Goal: Find specific page/section

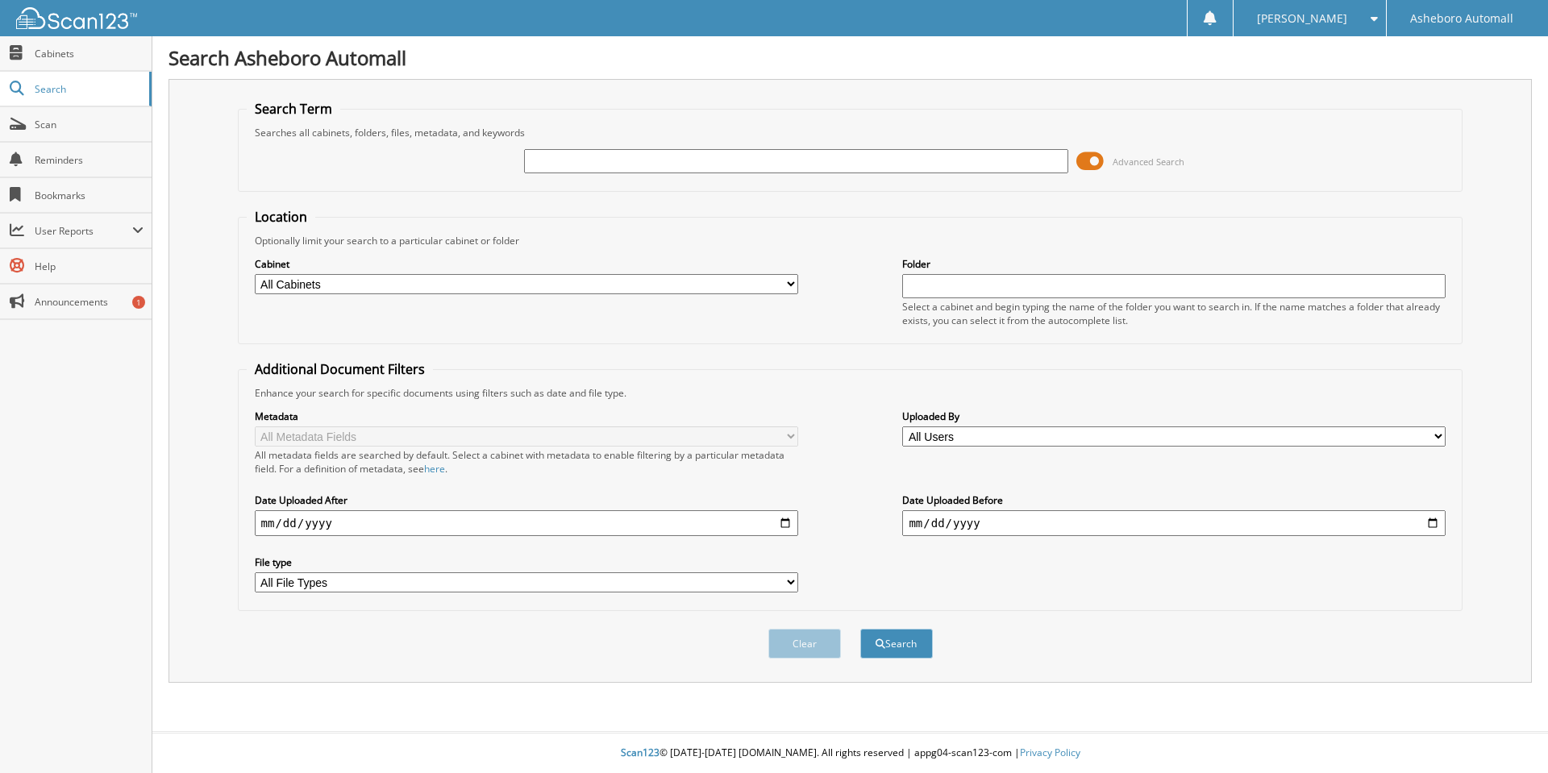
click at [574, 160] on input "text" at bounding box center [796, 161] width 544 height 24
type input "97382"
click at [860, 629] on button "Search" at bounding box center [896, 644] width 73 height 30
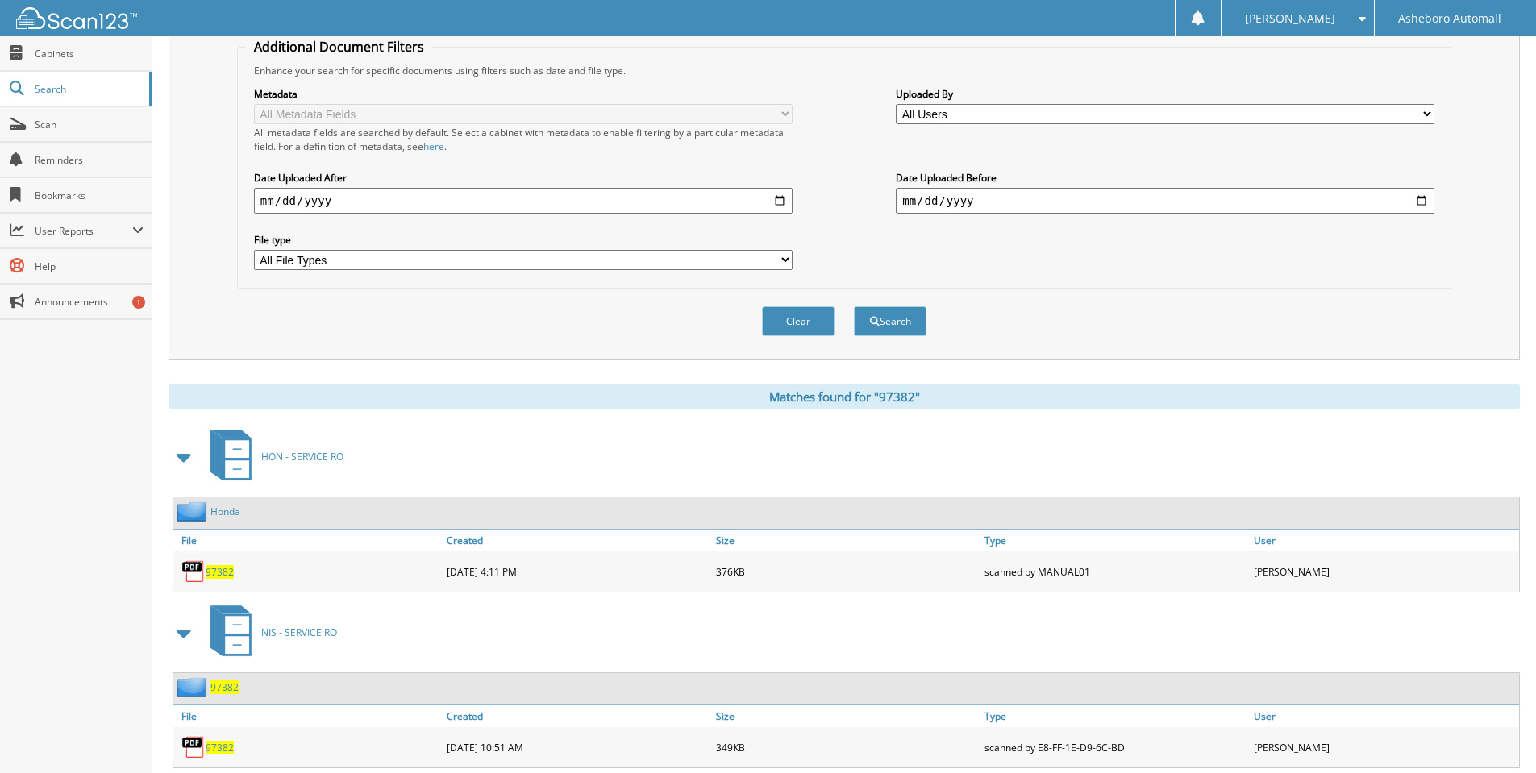
scroll to position [367, 0]
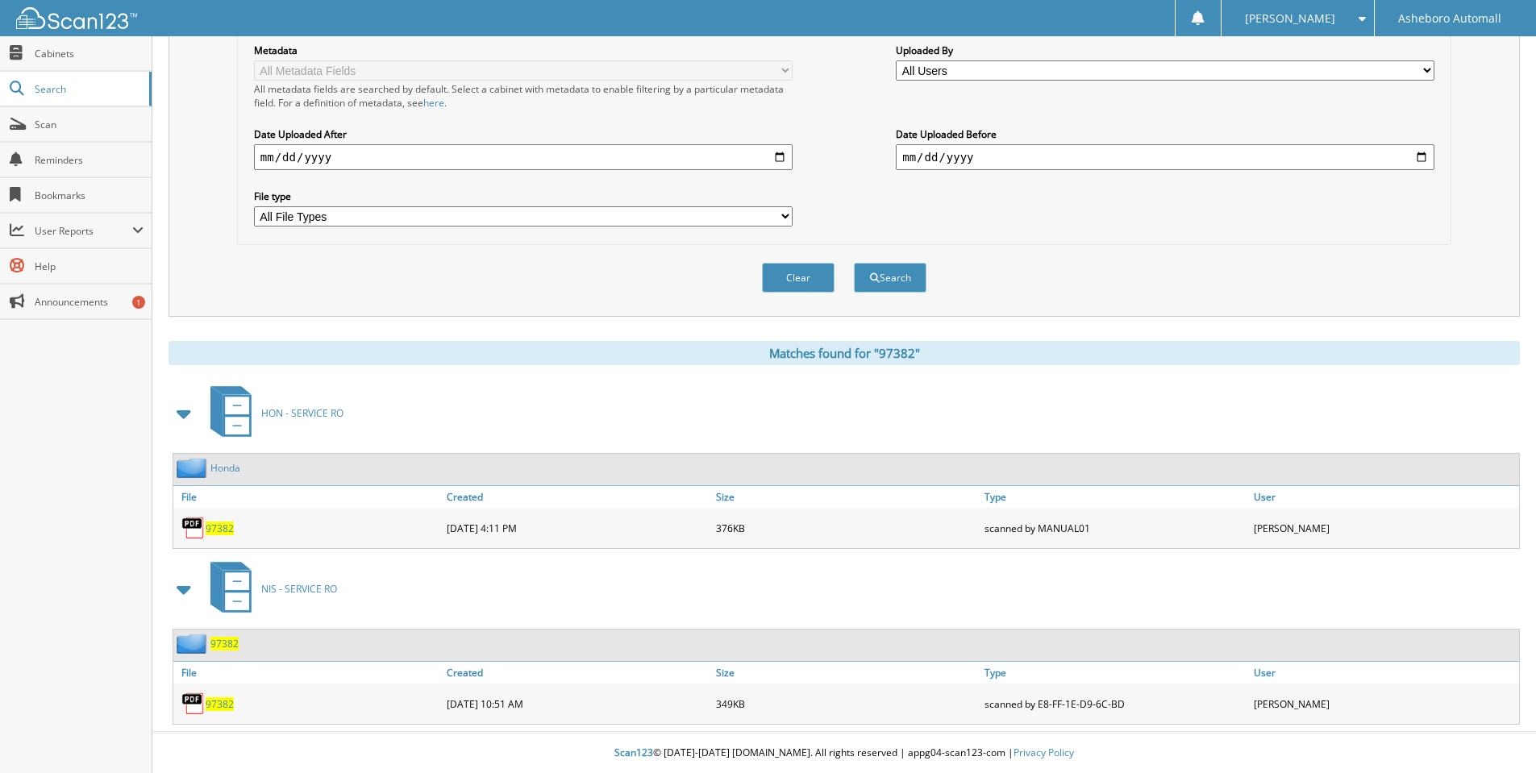
click at [207, 528] on span "97382" at bounding box center [220, 529] width 28 height 14
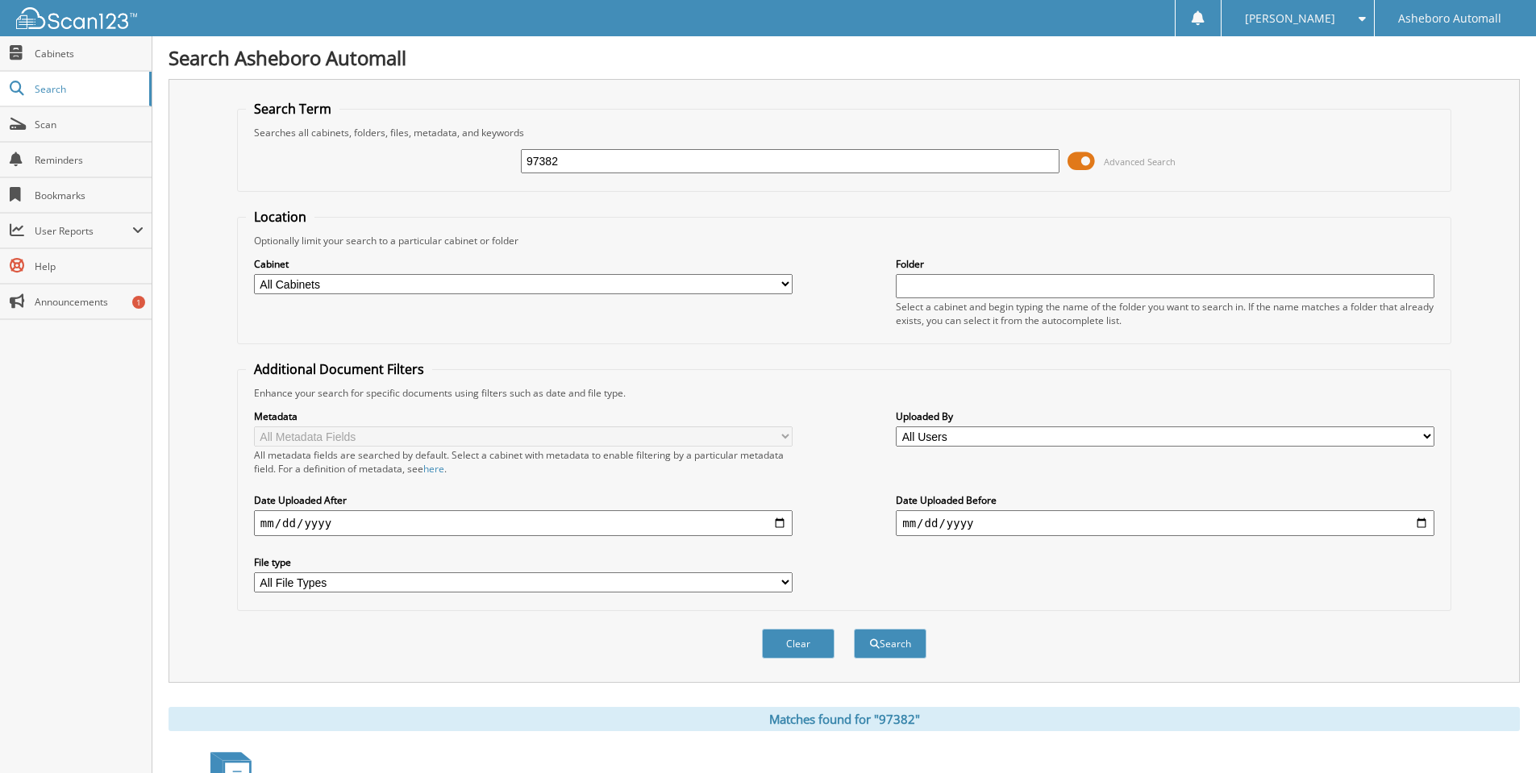
drag, startPoint x: 577, startPoint y: 158, endPoint x: 461, endPoint y: 172, distance: 116.1
click at [461, 172] on div "97382 Advanced Search" at bounding box center [844, 162] width 1197 height 44
type input "97648"
click at [854, 629] on button "Search" at bounding box center [890, 644] width 73 height 30
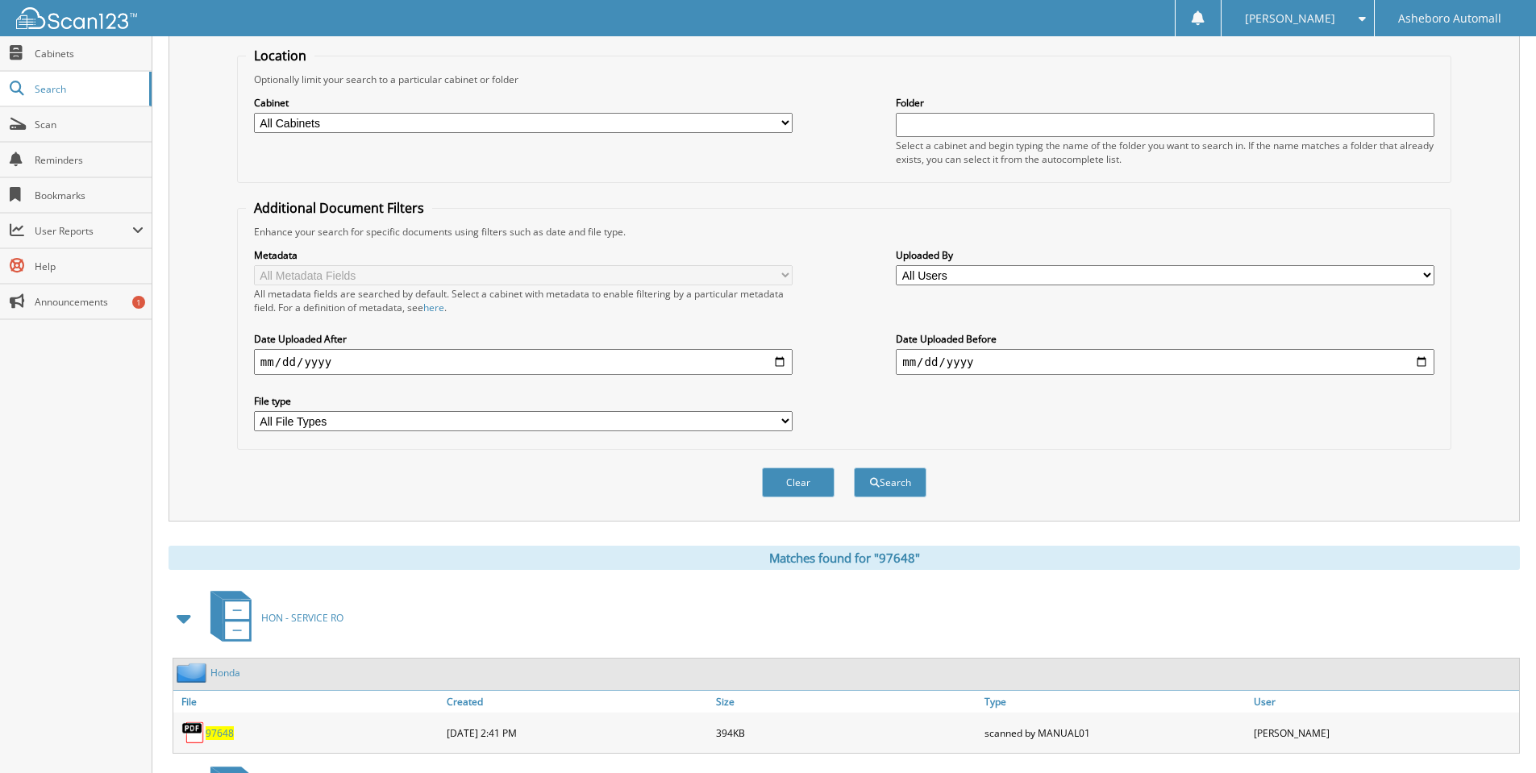
scroll to position [367, 0]
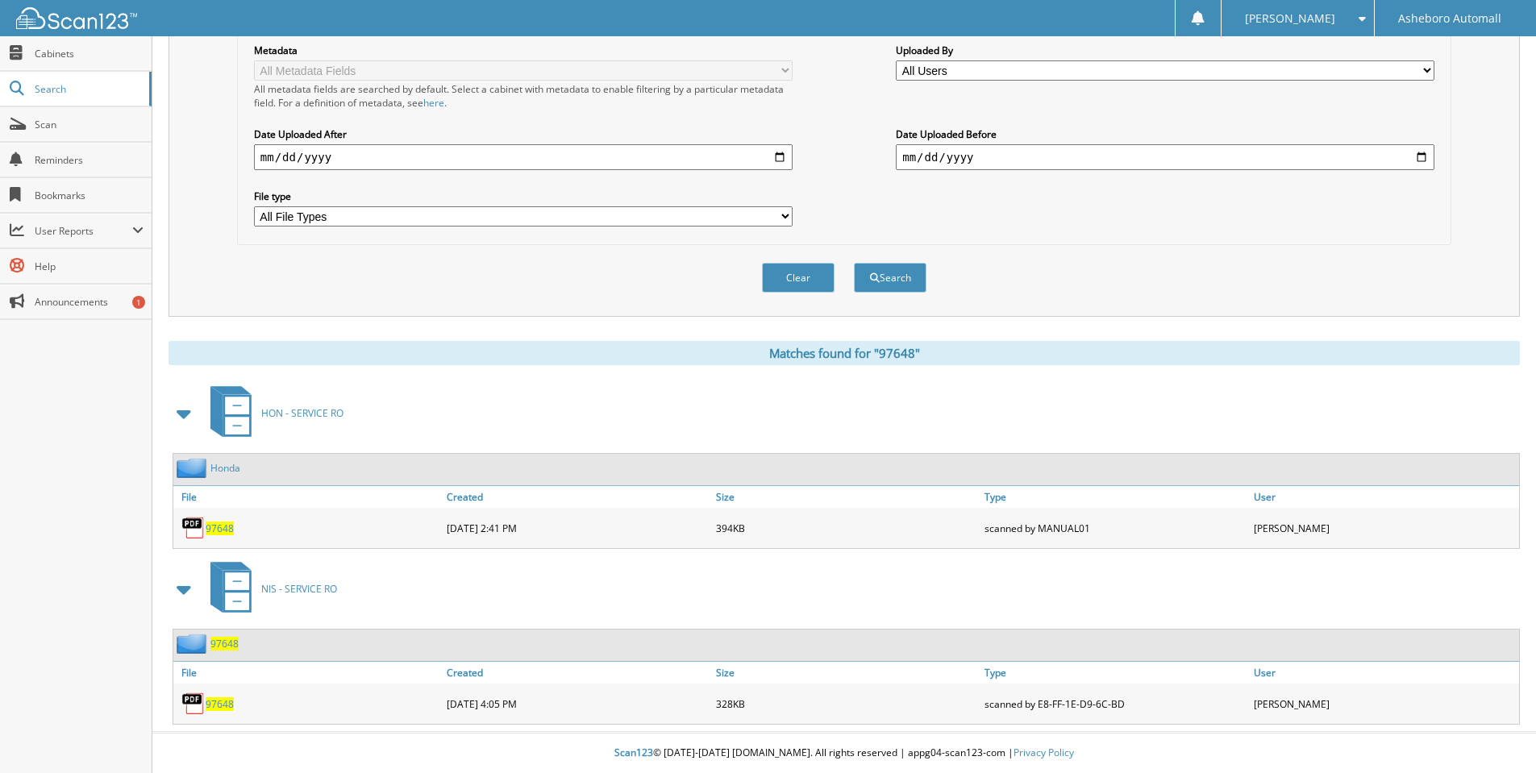
click at [215, 530] on span "97648" at bounding box center [220, 529] width 28 height 14
